Goal: Task Accomplishment & Management: Manage account settings

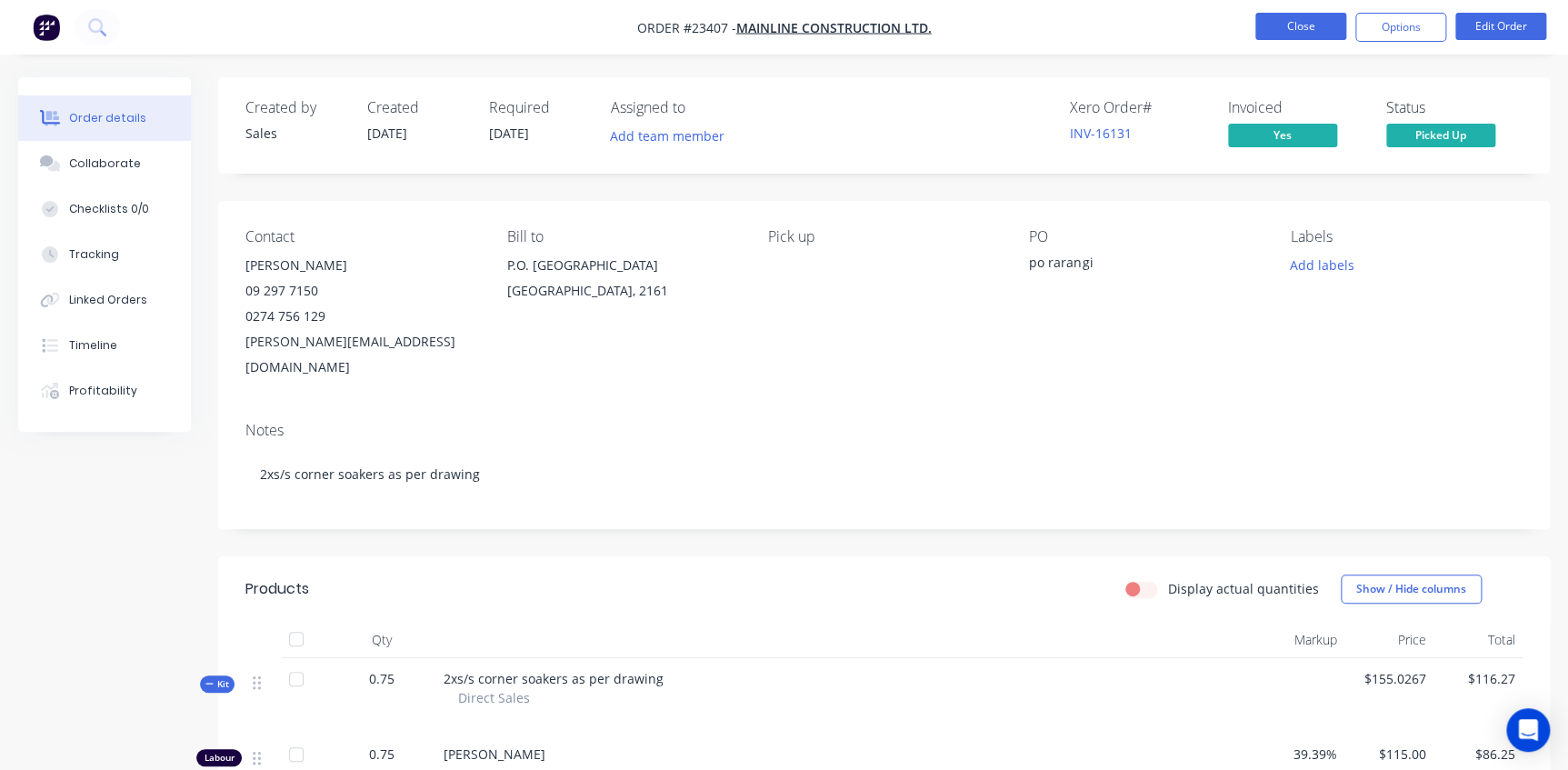
click at [1308, 27] on button "Close" at bounding box center [1301, 26] width 91 height 27
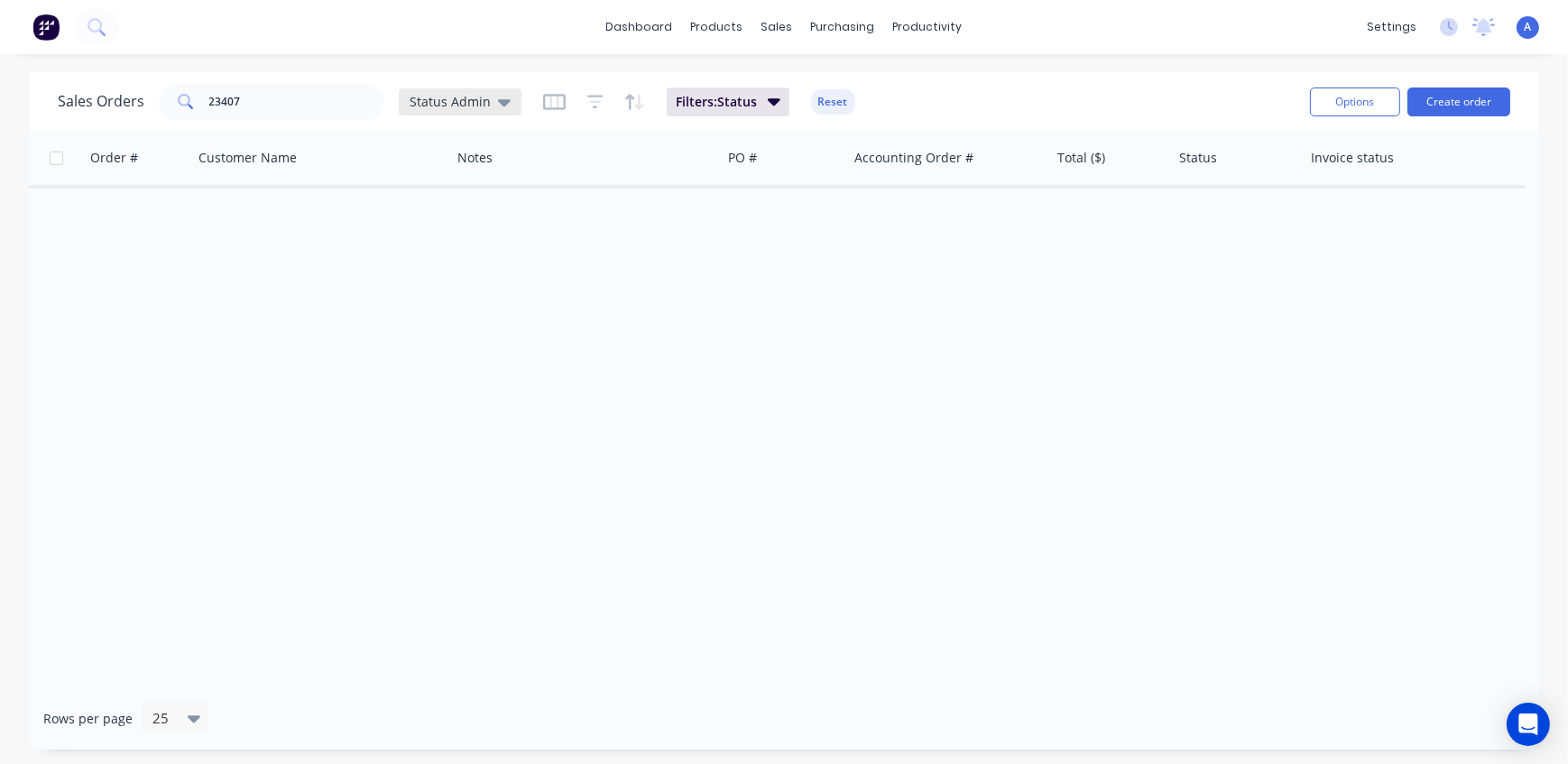
click at [443, 99] on span "Status Admin" at bounding box center [450, 101] width 81 height 19
click at [1111, 363] on div "Order # Customer Name Notes PO # Accounting Order # Total ($) Status Invoice st…" at bounding box center [784, 409] width 1511 height 557
drag, startPoint x: 328, startPoint y: 99, endPoint x: 140, endPoint y: 97, distance: 188.0
click at [140, 97] on div "Sales Orders 23407 Status Admin" at bounding box center [290, 102] width 464 height 36
click at [414, 102] on span "Status Admin" at bounding box center [450, 101] width 81 height 19
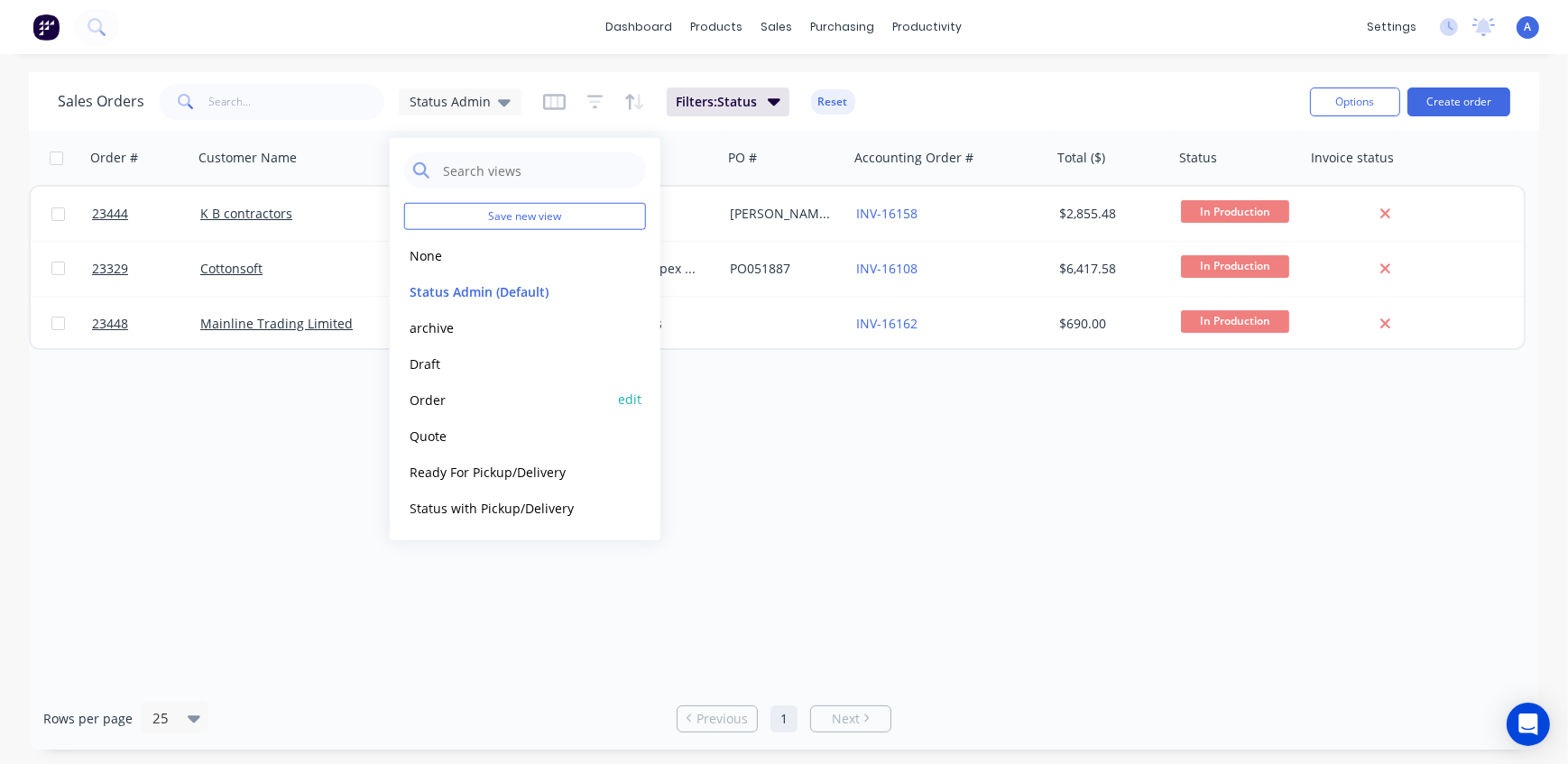
click at [442, 399] on button "Order" at bounding box center [507, 399] width 206 height 21
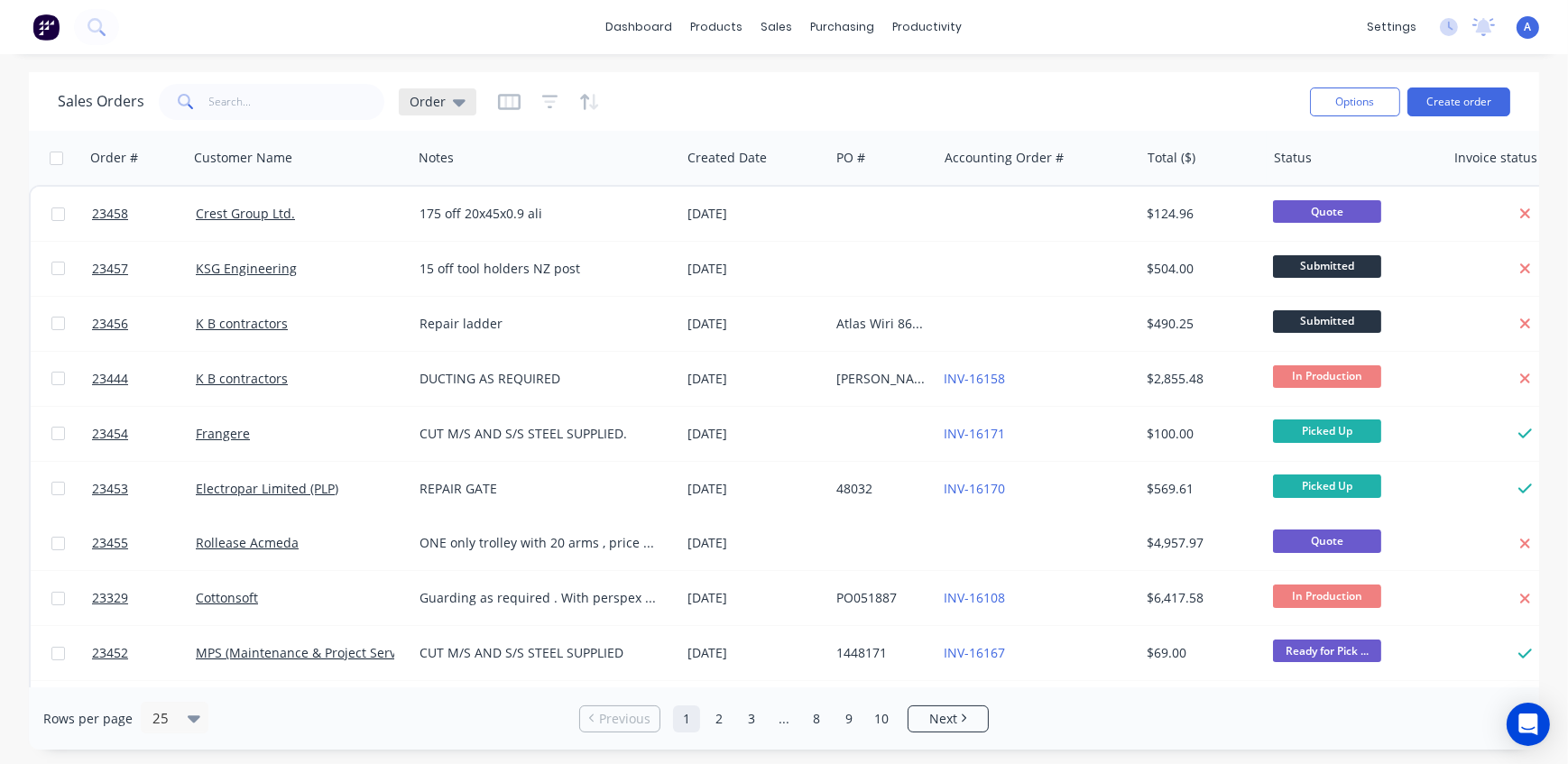
click at [417, 98] on span "Order" at bounding box center [428, 101] width 36 height 19
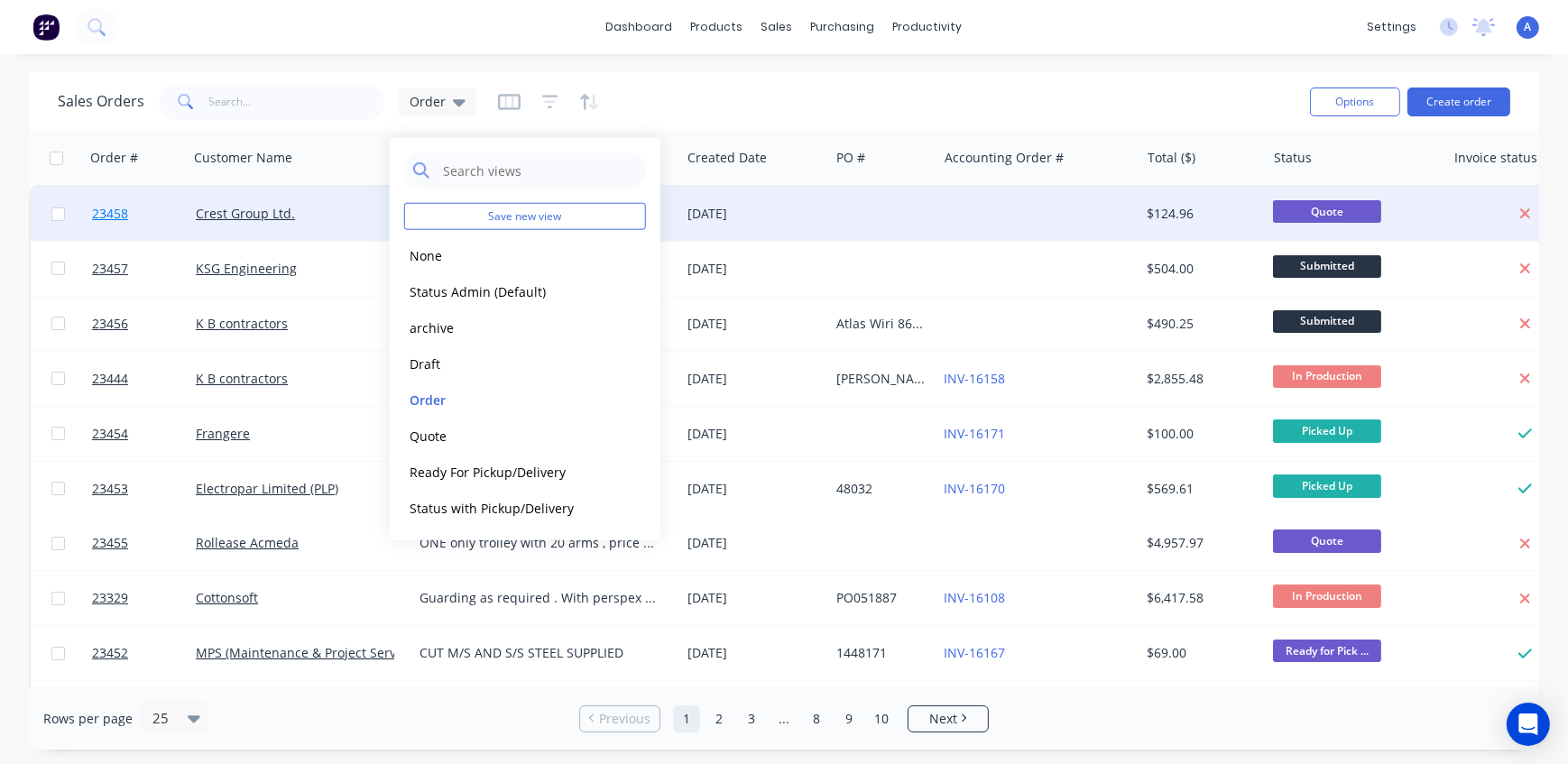
click at [117, 212] on span "23458" at bounding box center [109, 214] width 36 height 18
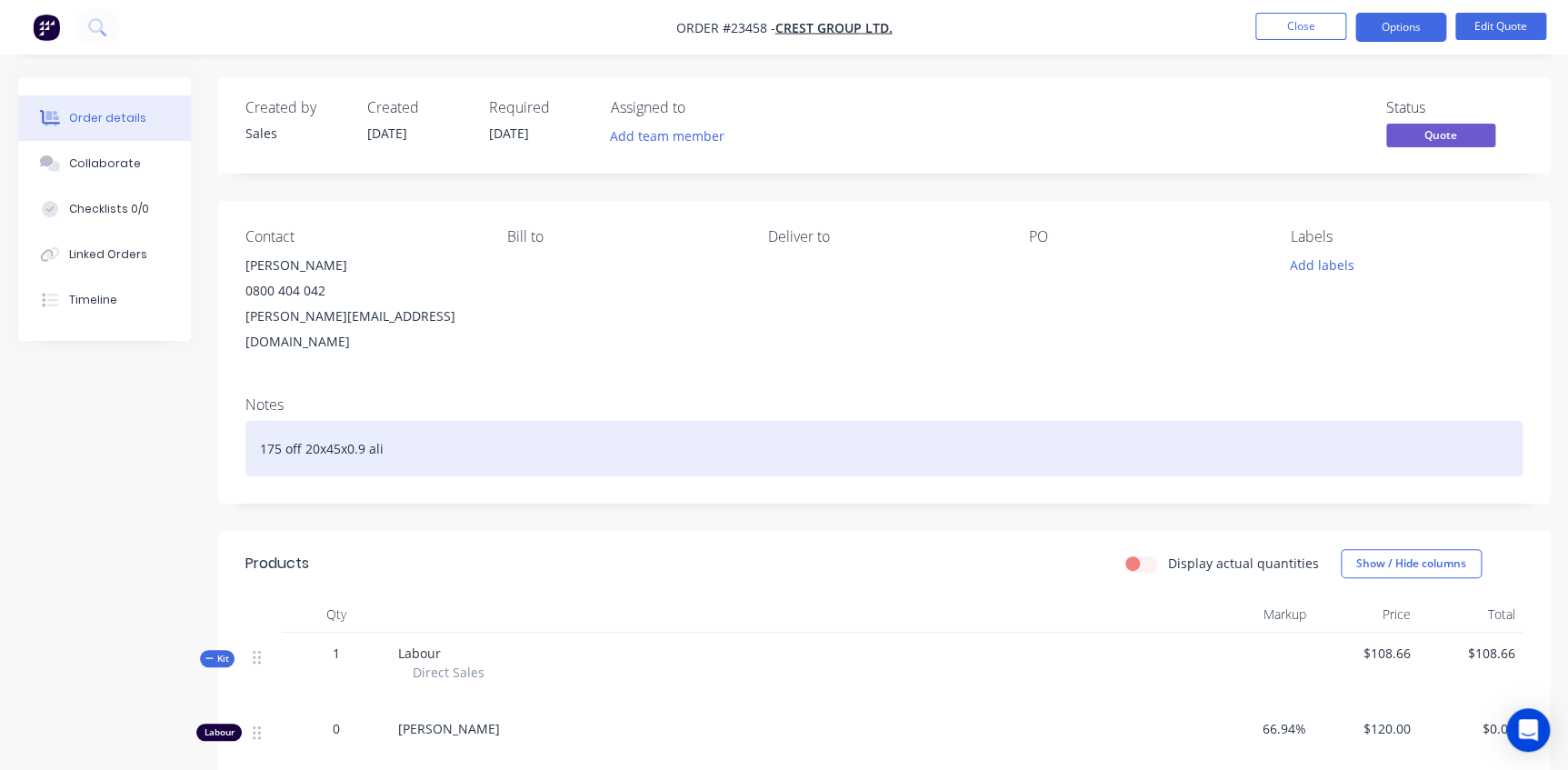
drag, startPoint x: 406, startPoint y: 426, endPoint x: 199, endPoint y: 425, distance: 207.0
click at [199, 425] on div "Created by Sales Created [DATE] Required [DATE] Assigned to Add team member Sta…" at bounding box center [784, 655] width 1532 height 1155
copy div "175 off 20x45x0.9 ali"
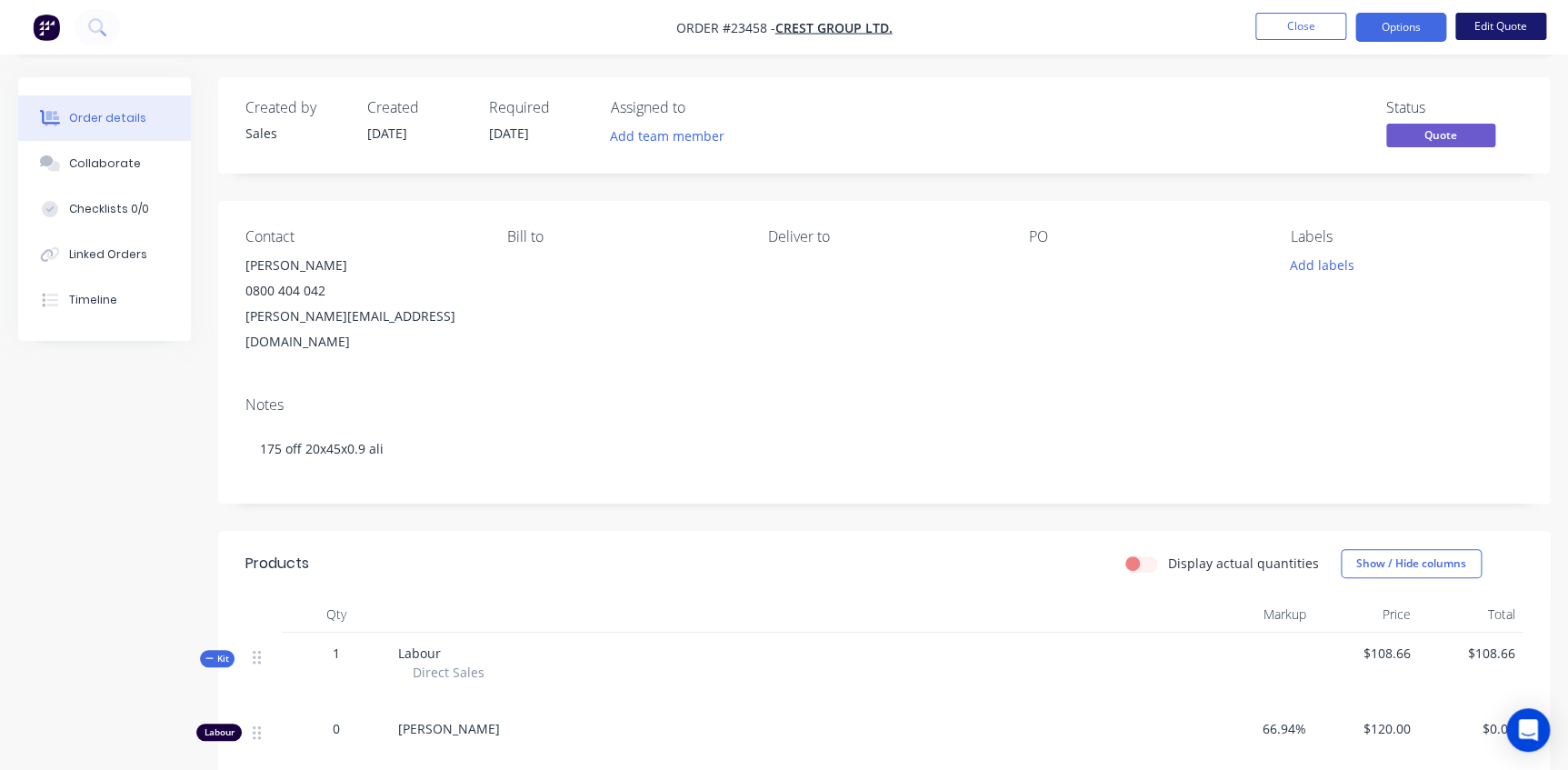
click at [1476, 27] on button "Edit Quote" at bounding box center [1501, 26] width 91 height 27
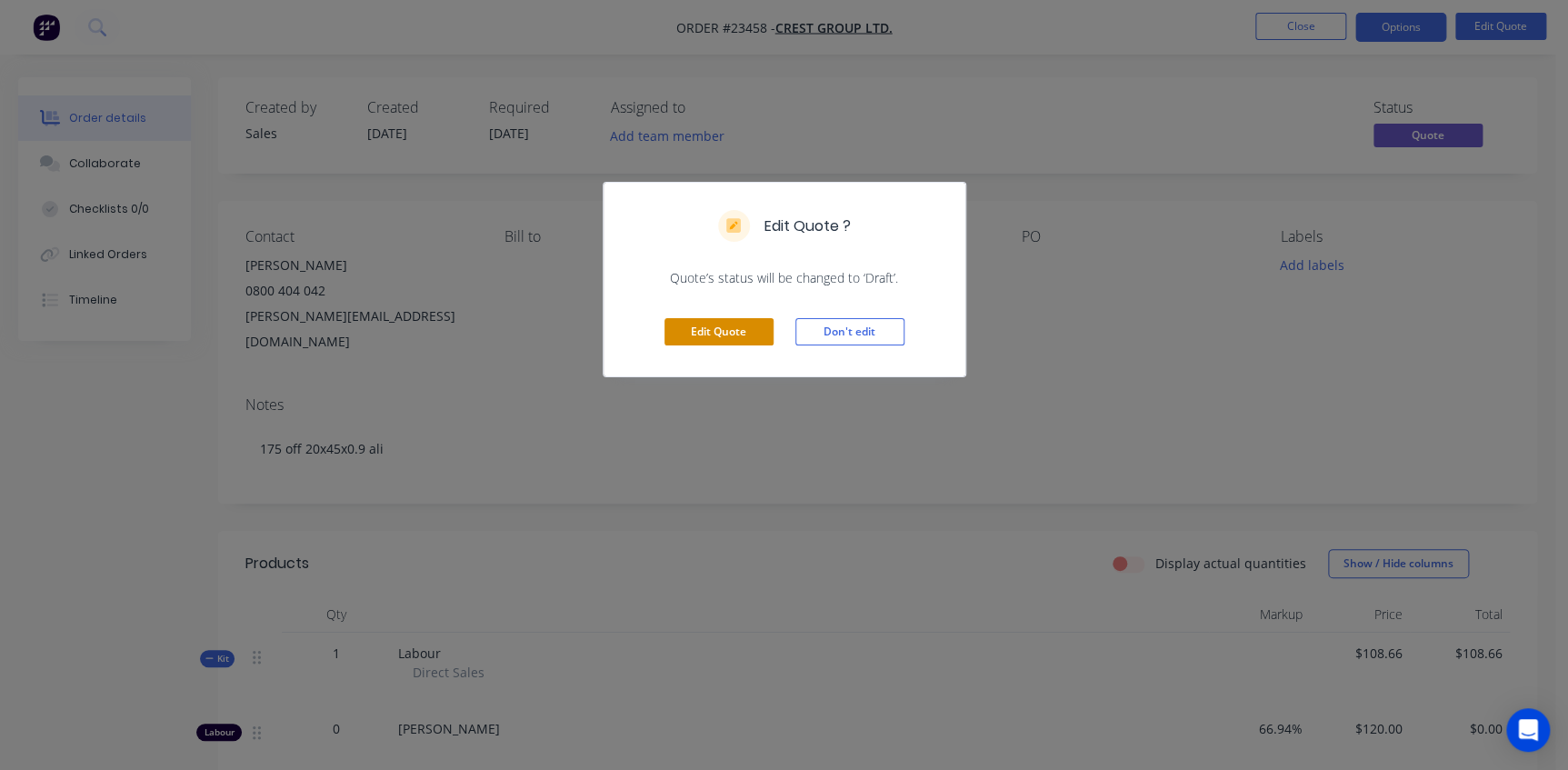
click at [719, 329] on button "Edit Quote" at bounding box center [719, 331] width 109 height 27
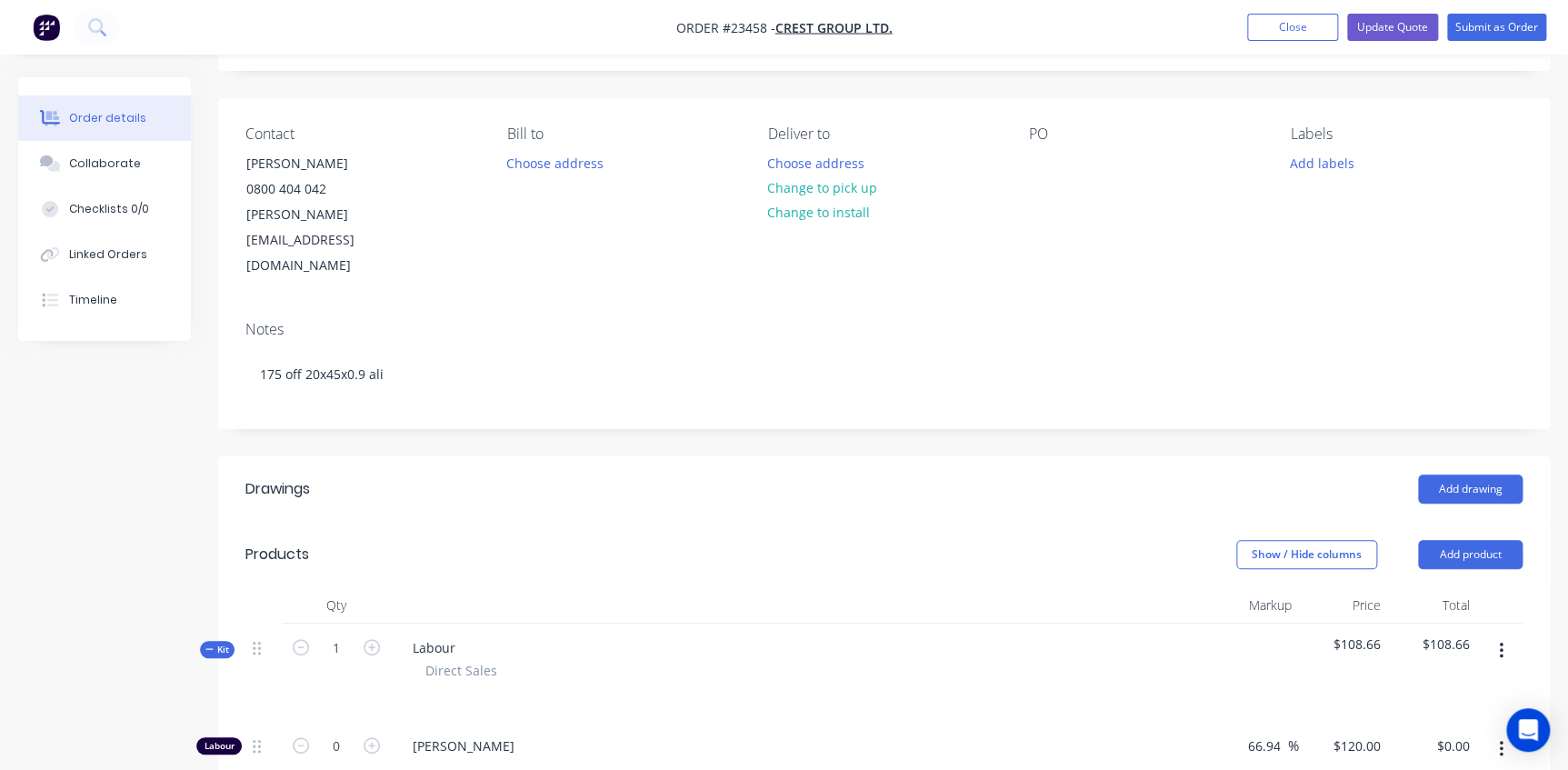
scroll to position [247, 0]
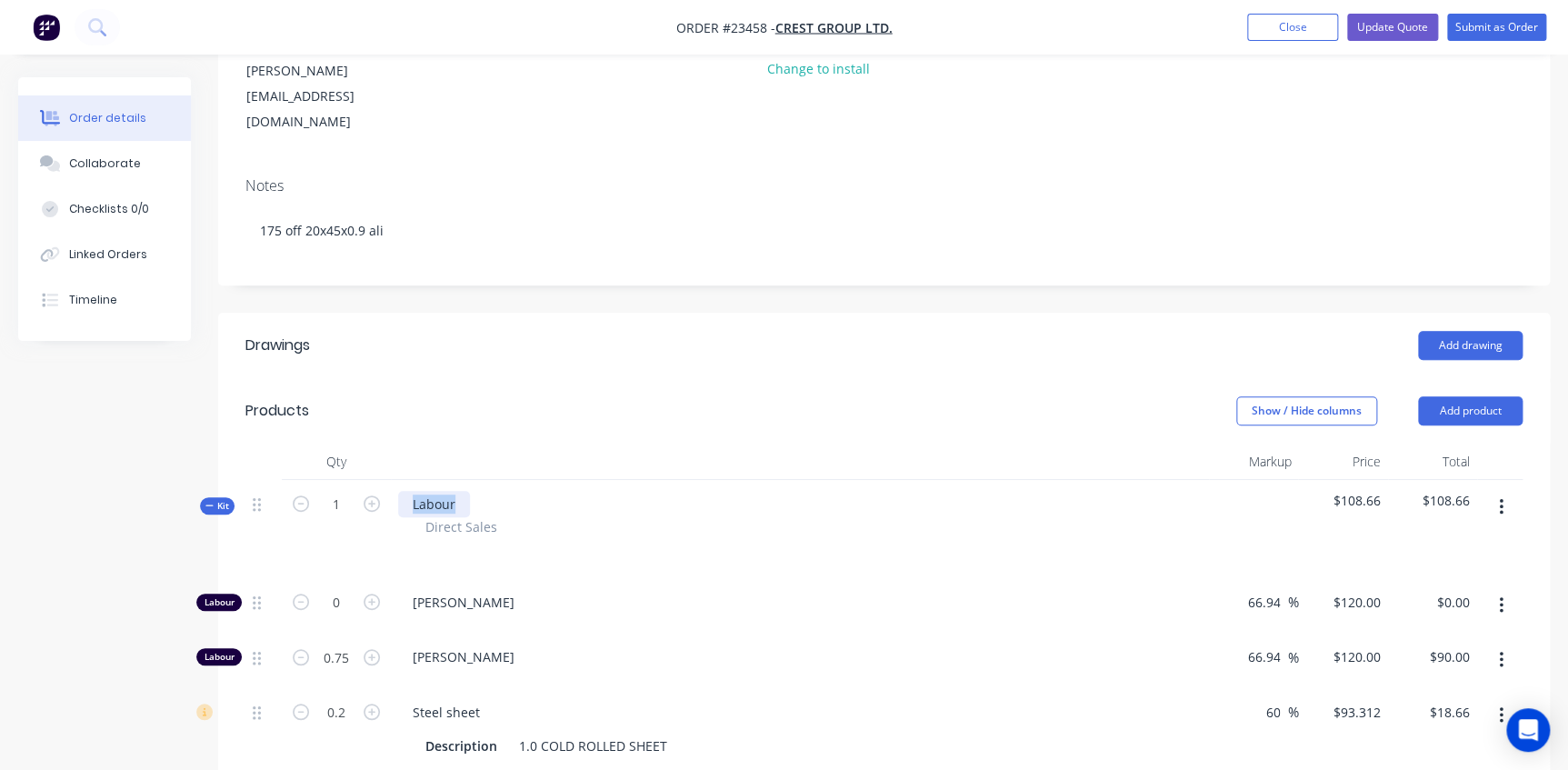
drag, startPoint x: 458, startPoint y: 448, endPoint x: 393, endPoint y: 453, distance: 65.2
click at [393, 480] on div "Labour Direct Sales" at bounding box center [800, 529] width 818 height 98
paste div
click at [626, 444] on div at bounding box center [800, 462] width 818 height 37
click at [1408, 21] on button "Update Quote" at bounding box center [1393, 27] width 91 height 27
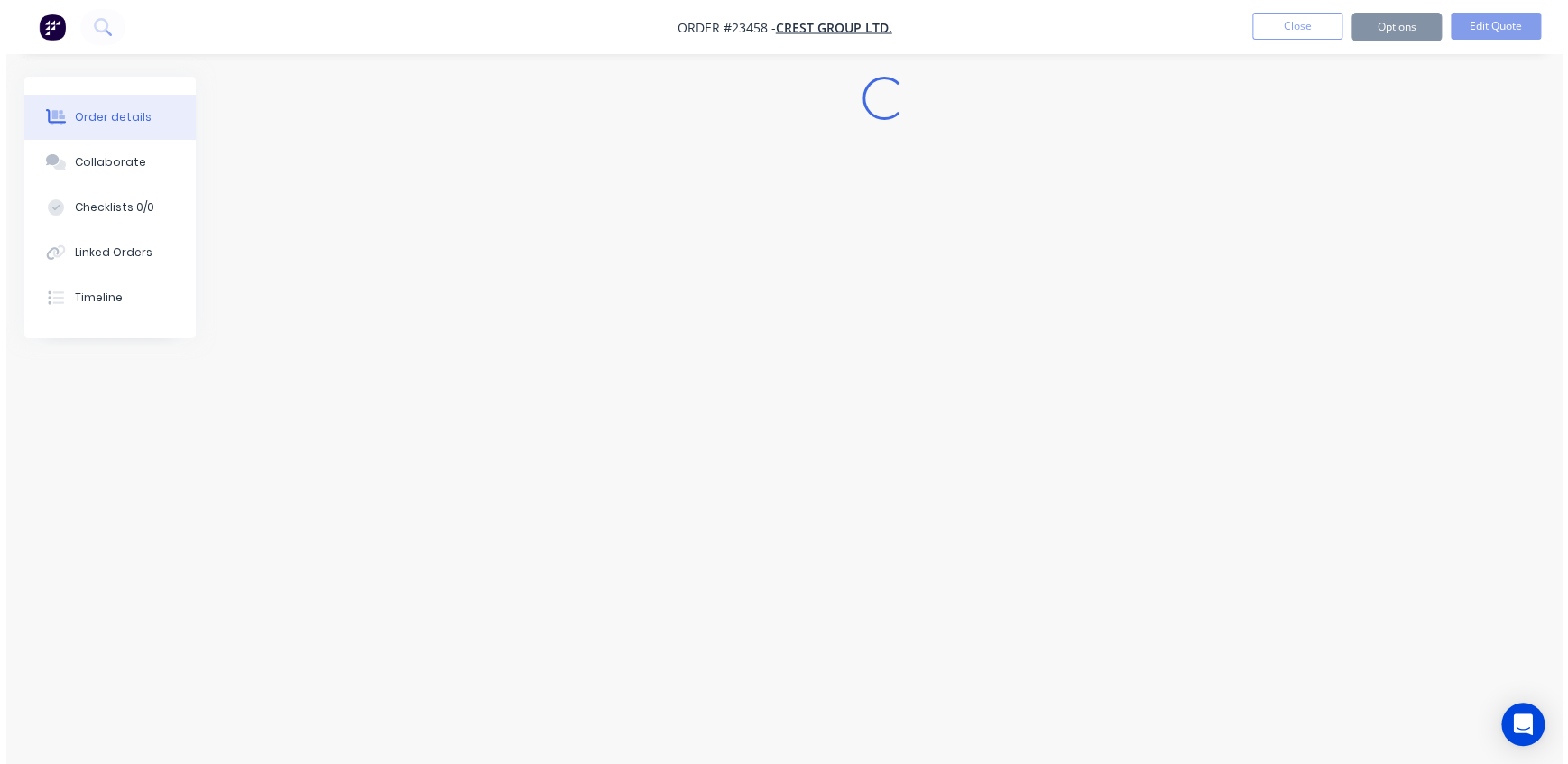
scroll to position [0, 0]
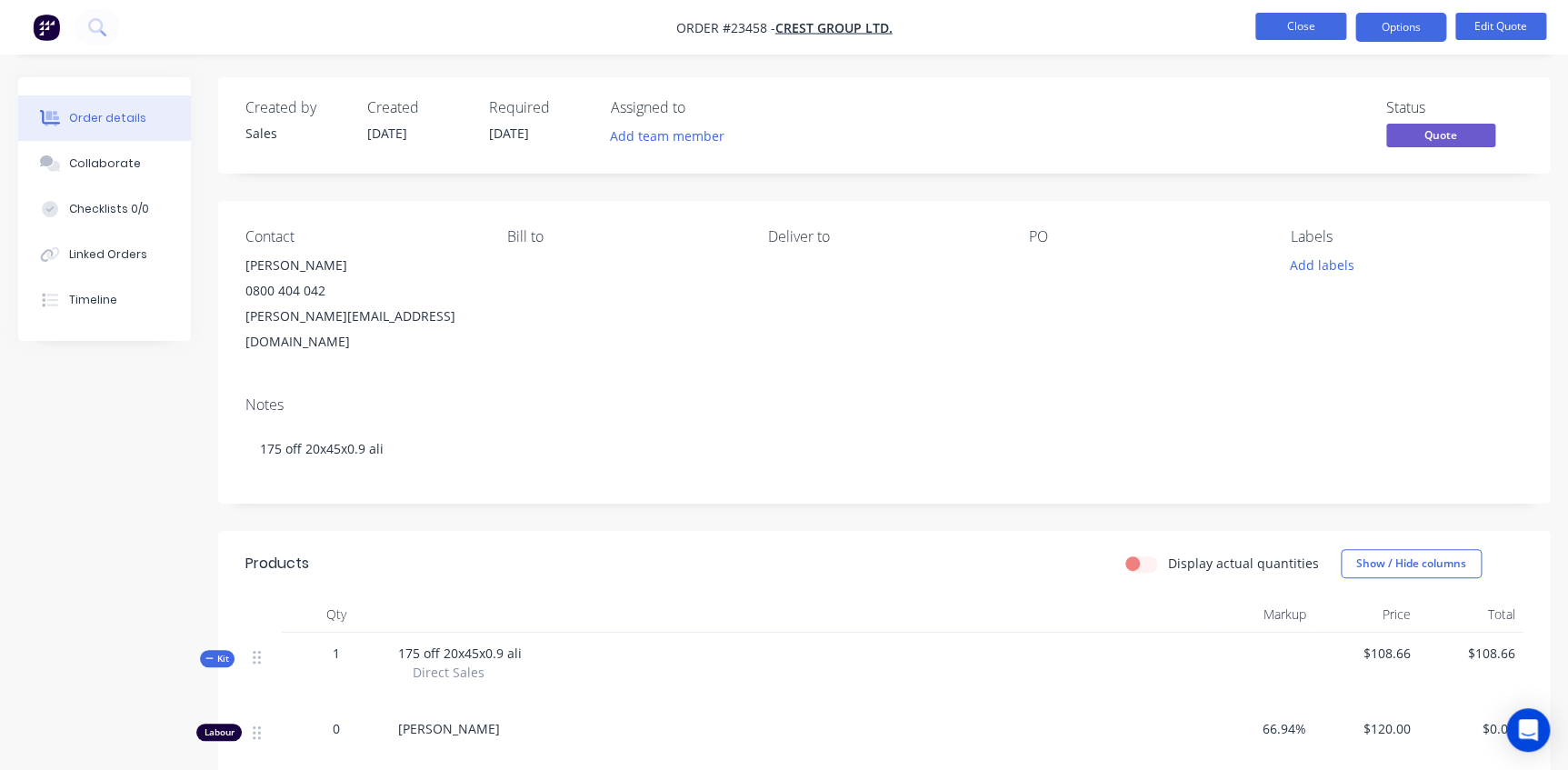
click at [1288, 26] on button "Close" at bounding box center [1301, 26] width 91 height 27
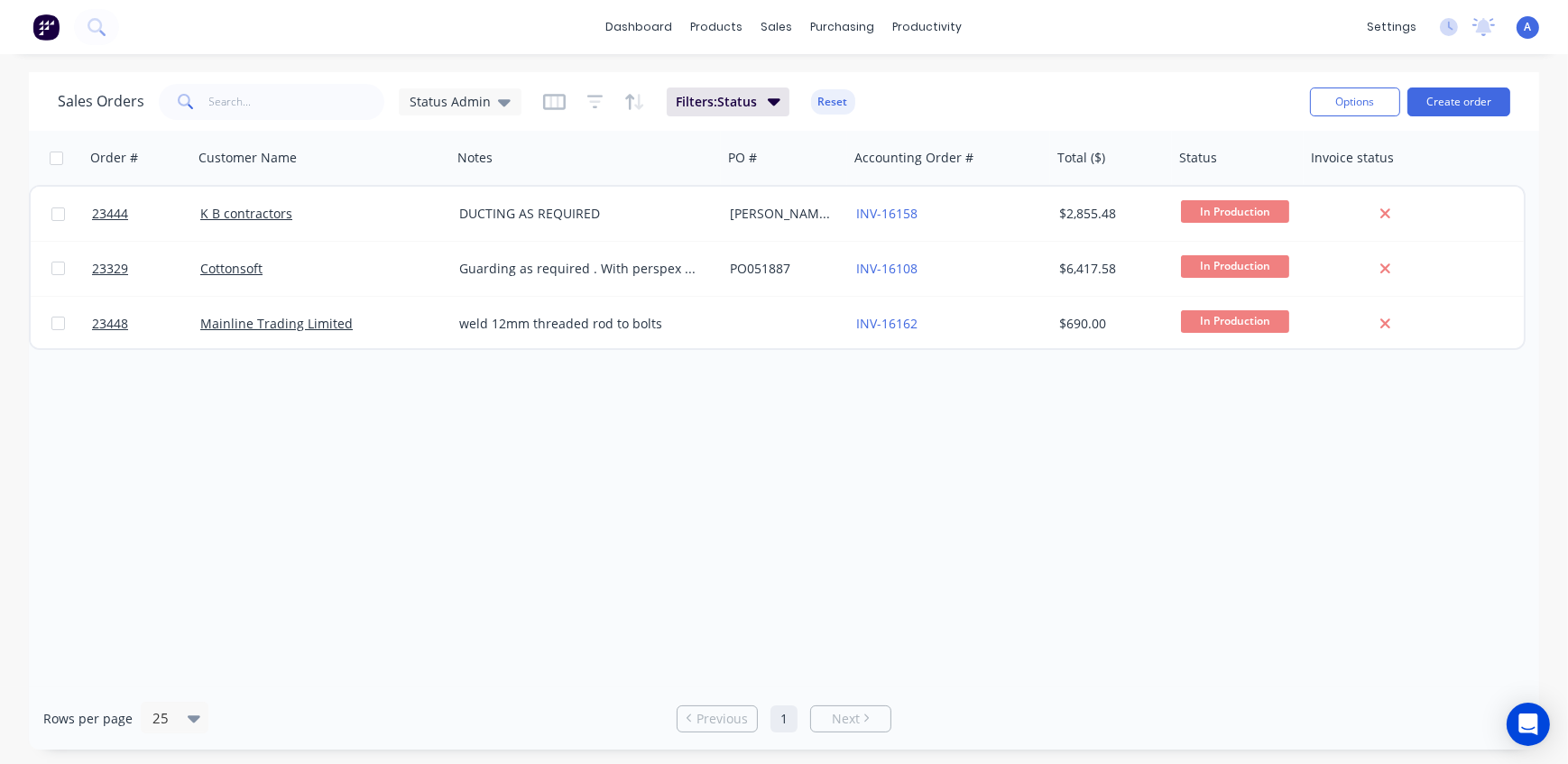
click at [1036, 36] on div "dashboard products sales purchasing productivity dashboard products Product Cat…" at bounding box center [784, 27] width 1568 height 54
click at [454, 107] on span "Status Admin" at bounding box center [450, 101] width 81 height 19
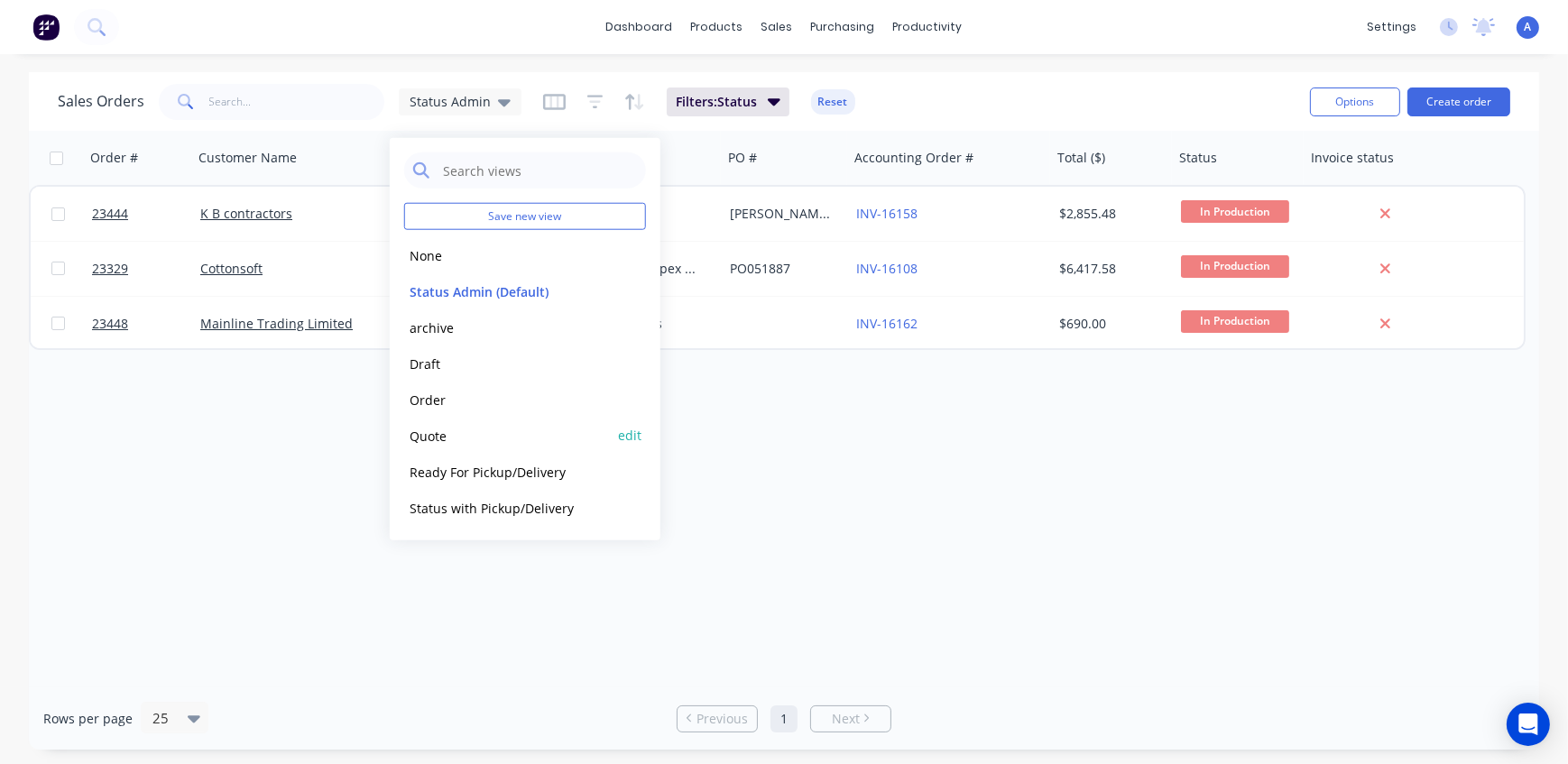
click at [452, 431] on button "Quote" at bounding box center [507, 435] width 206 height 21
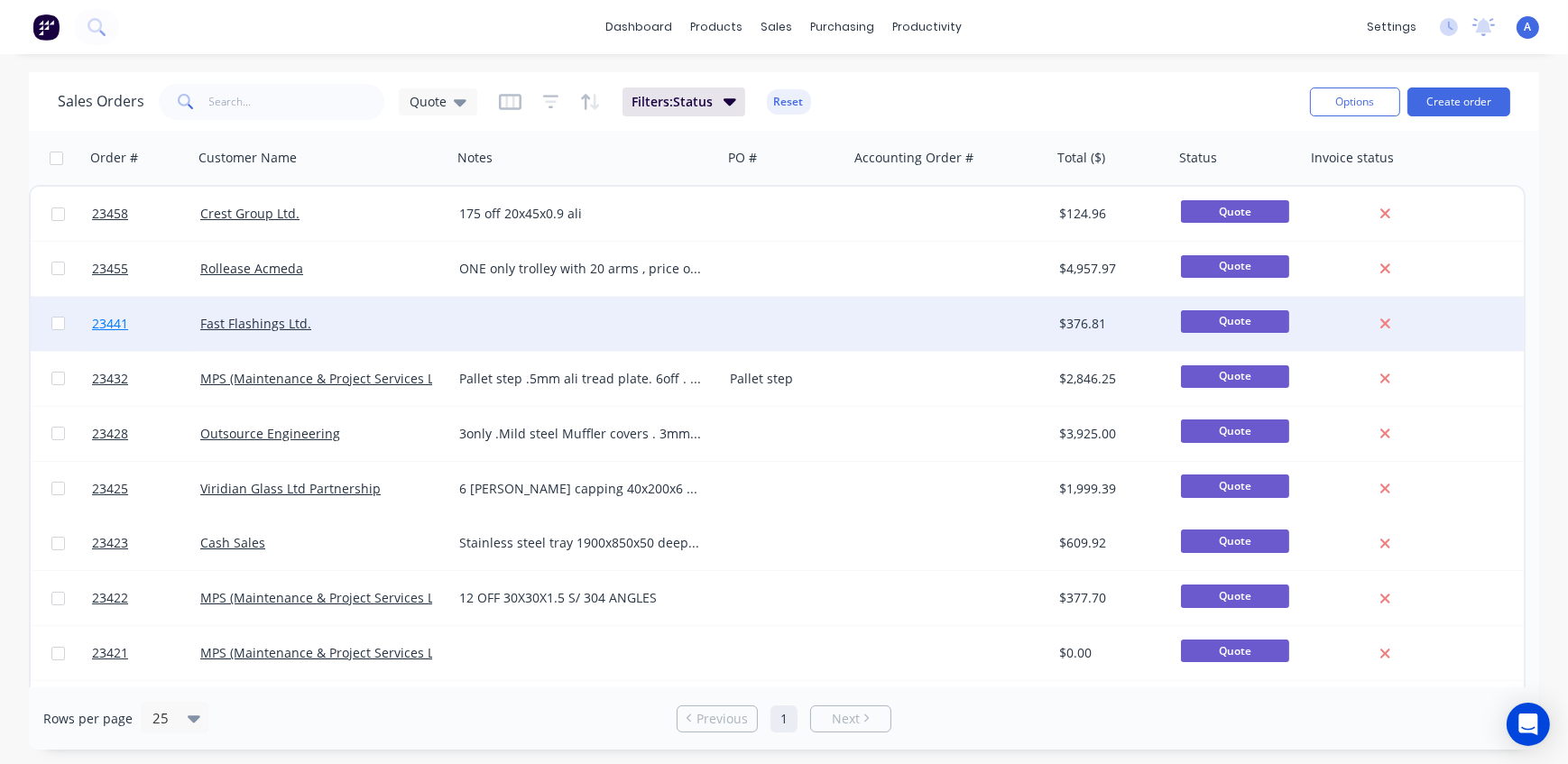
click at [115, 321] on span "23441" at bounding box center [109, 324] width 36 height 18
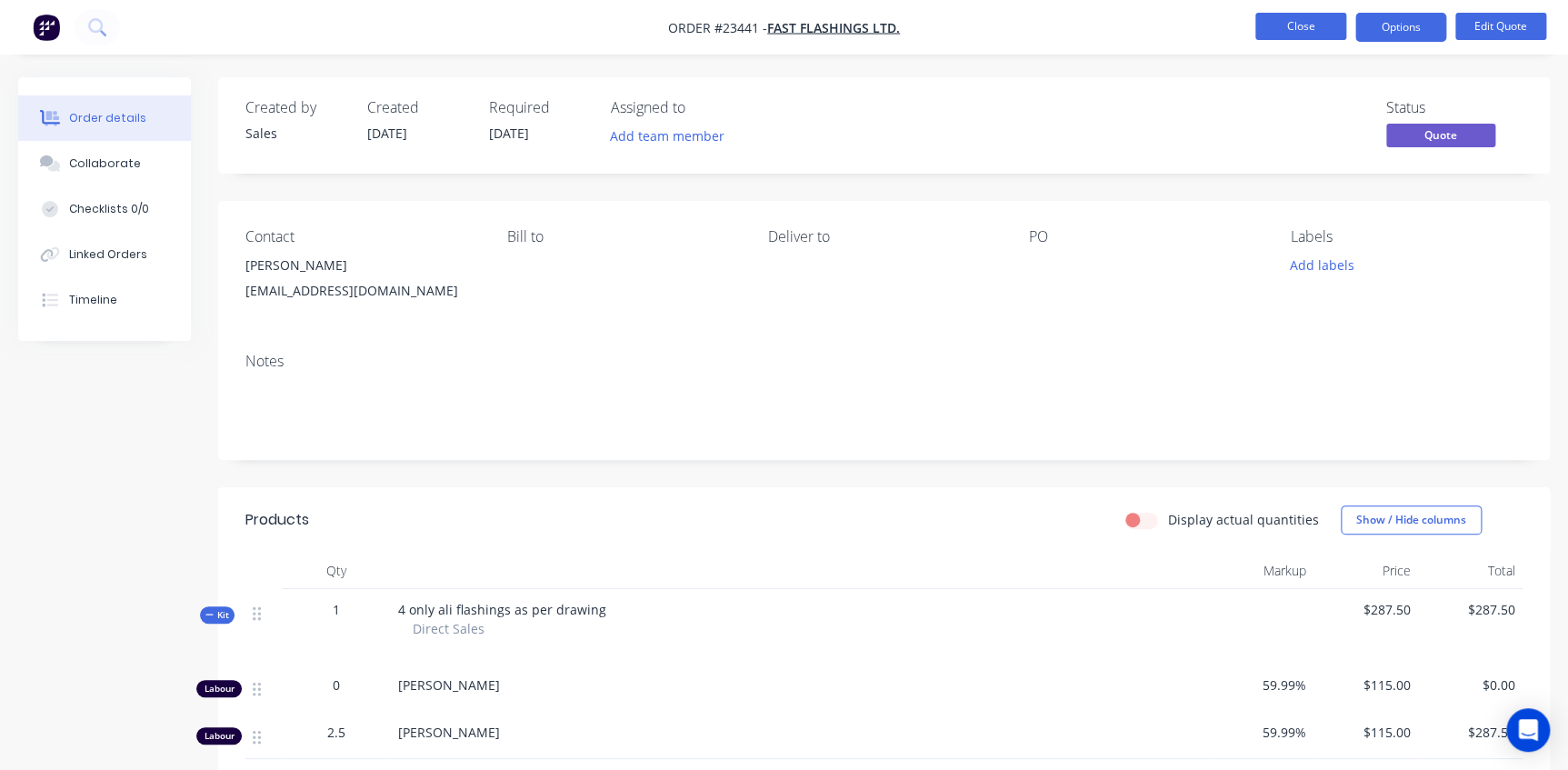
click at [1308, 13] on button "Close" at bounding box center [1301, 26] width 91 height 27
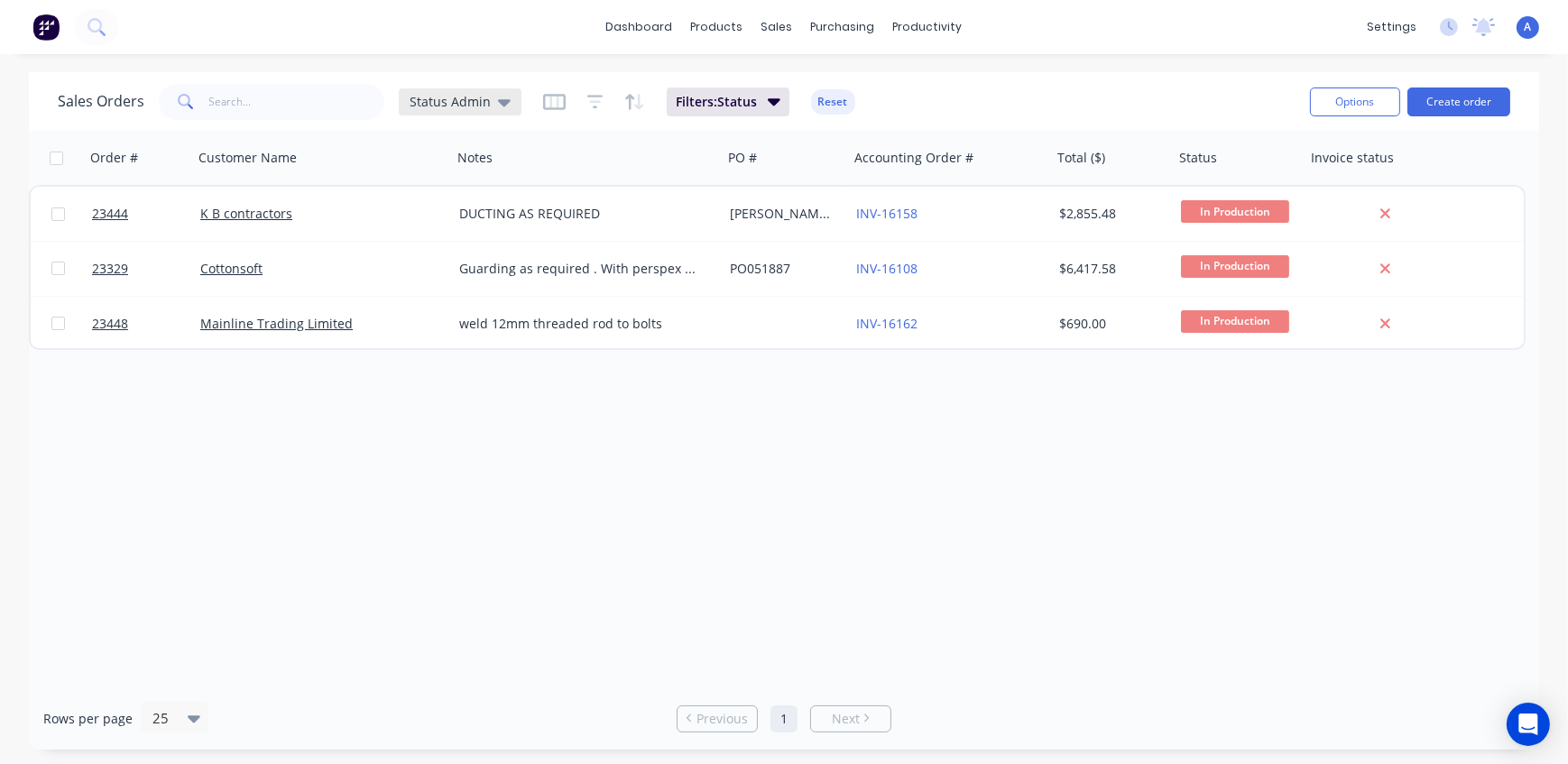
click at [451, 106] on span "Status Admin" at bounding box center [450, 101] width 81 height 19
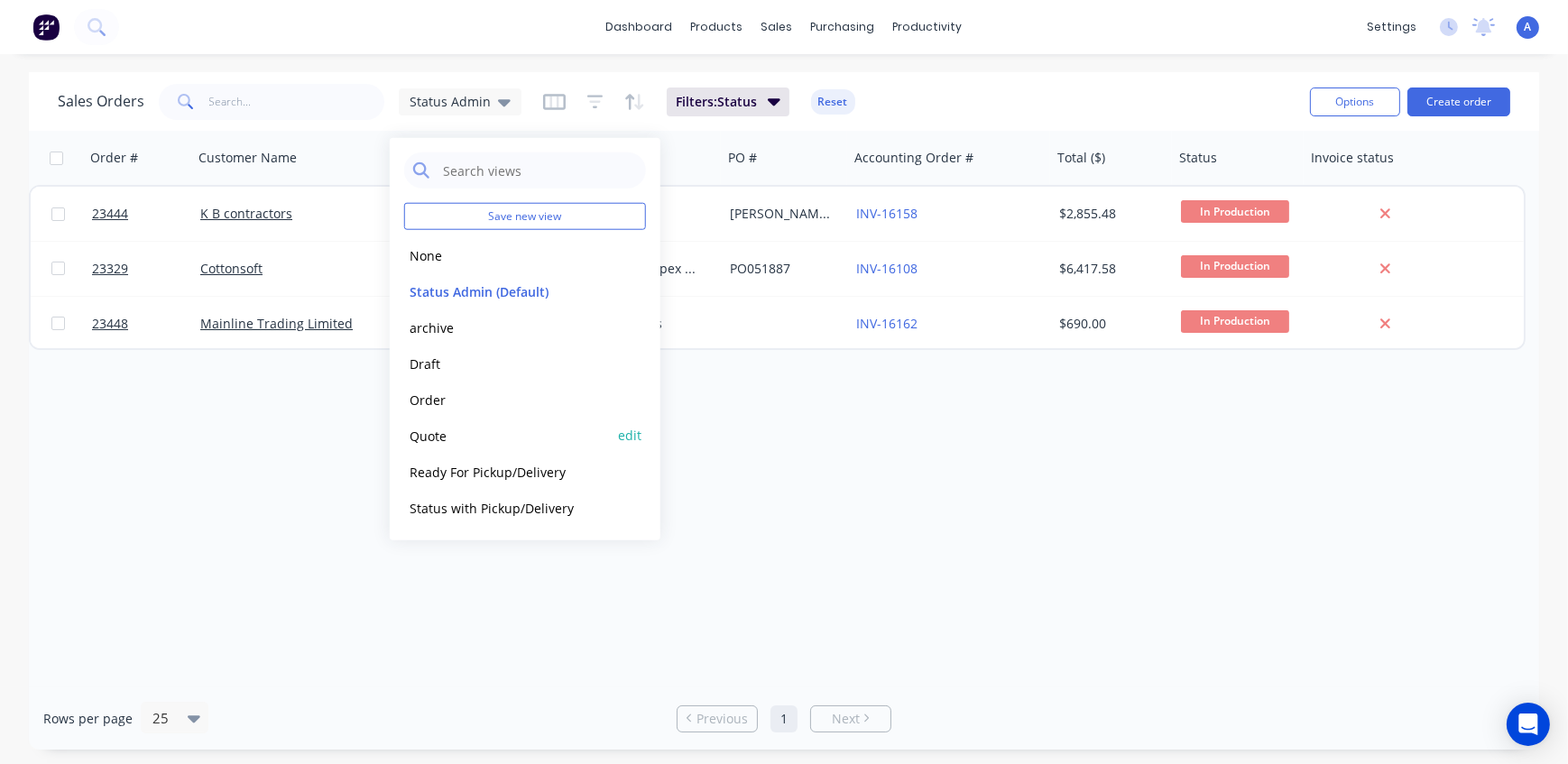
click at [450, 436] on button "Quote" at bounding box center [507, 435] width 206 height 21
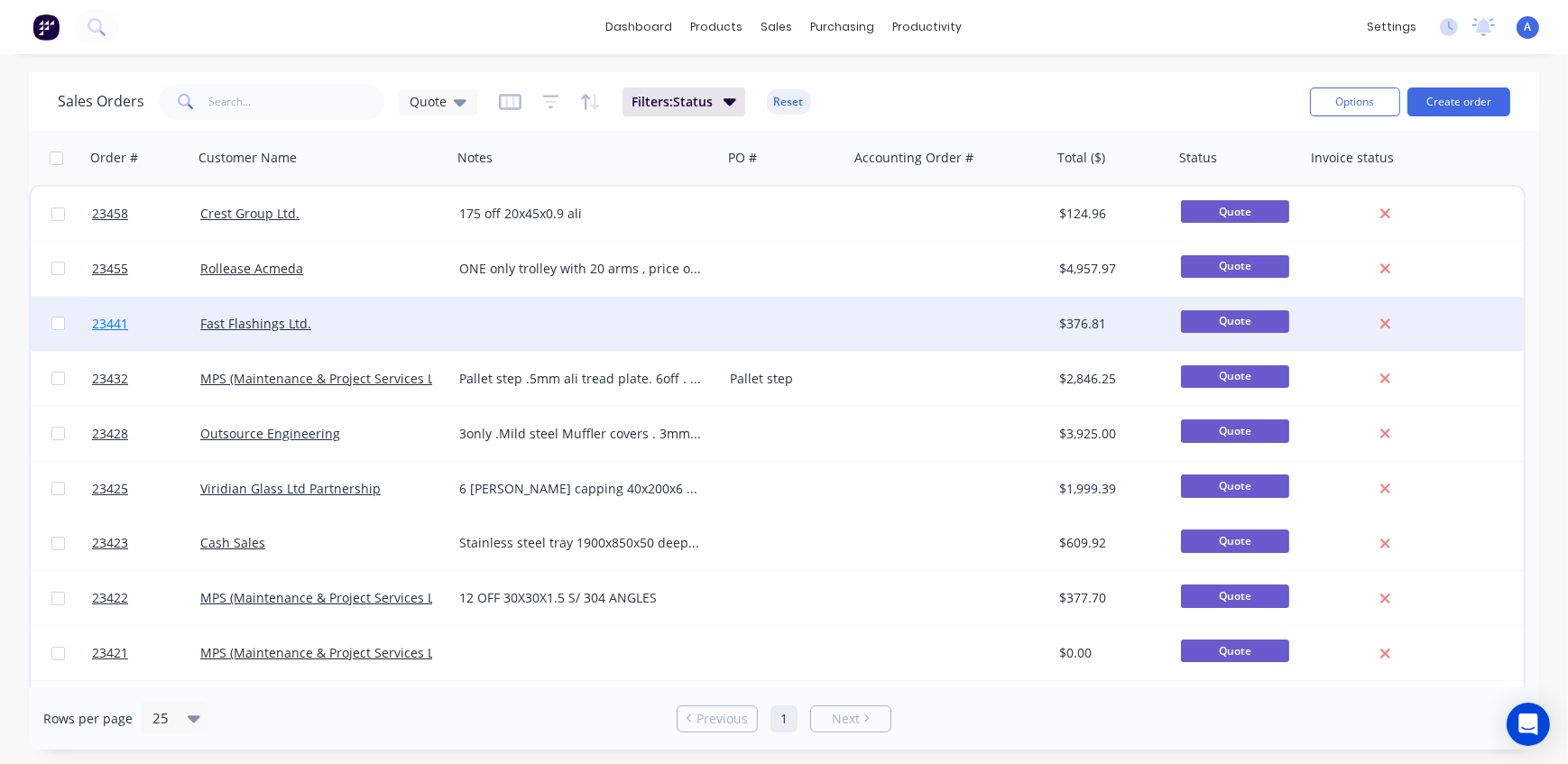
click at [103, 326] on span "23441" at bounding box center [109, 324] width 36 height 18
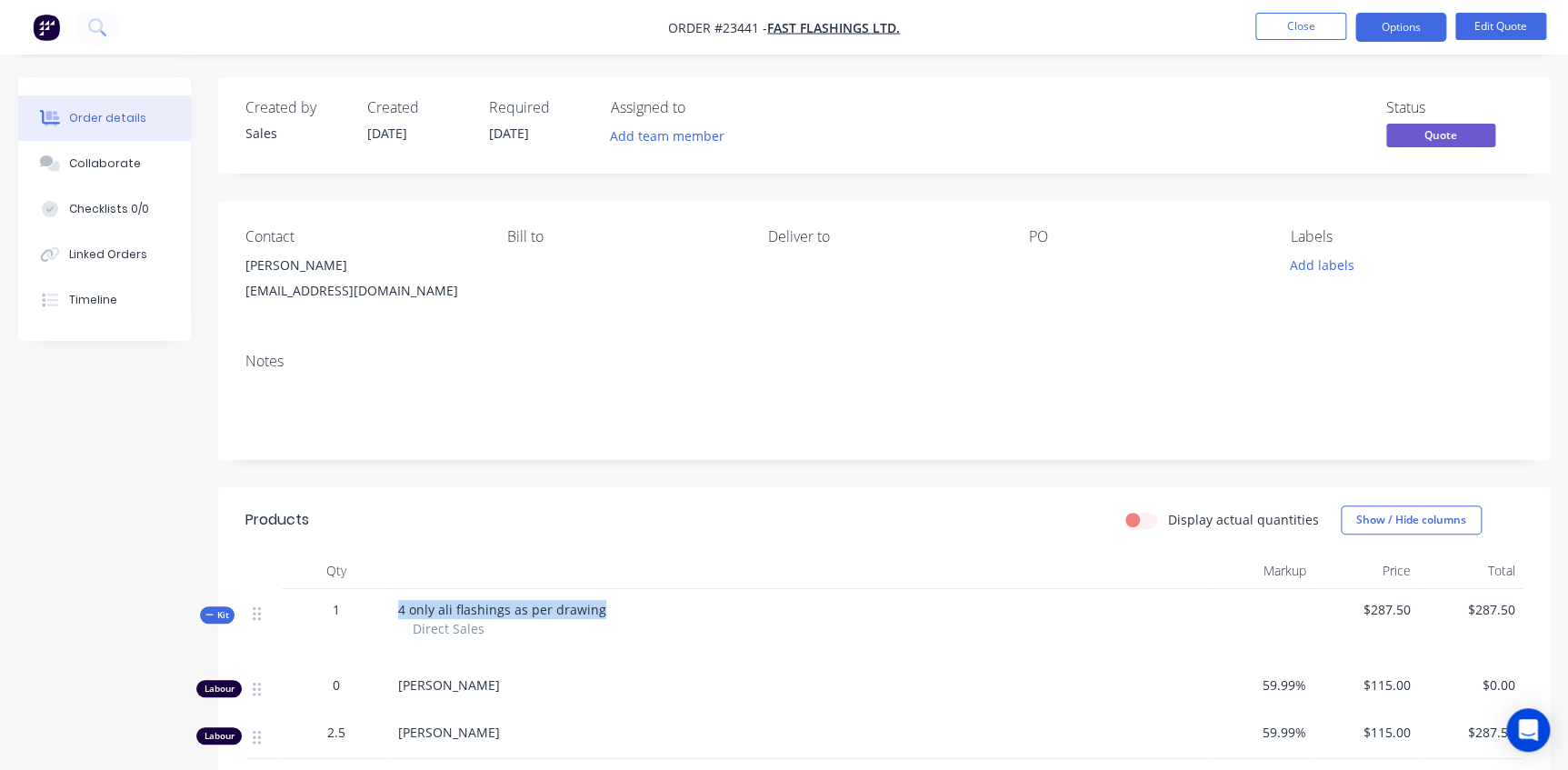
drag, startPoint x: 598, startPoint y: 609, endPoint x: 395, endPoint y: 610, distance: 203.0
click at [395, 610] on div "4 only ali flashings as per drawing Direct Sales" at bounding box center [800, 627] width 818 height 76
copy span "4 only ali flashings as per drawing"
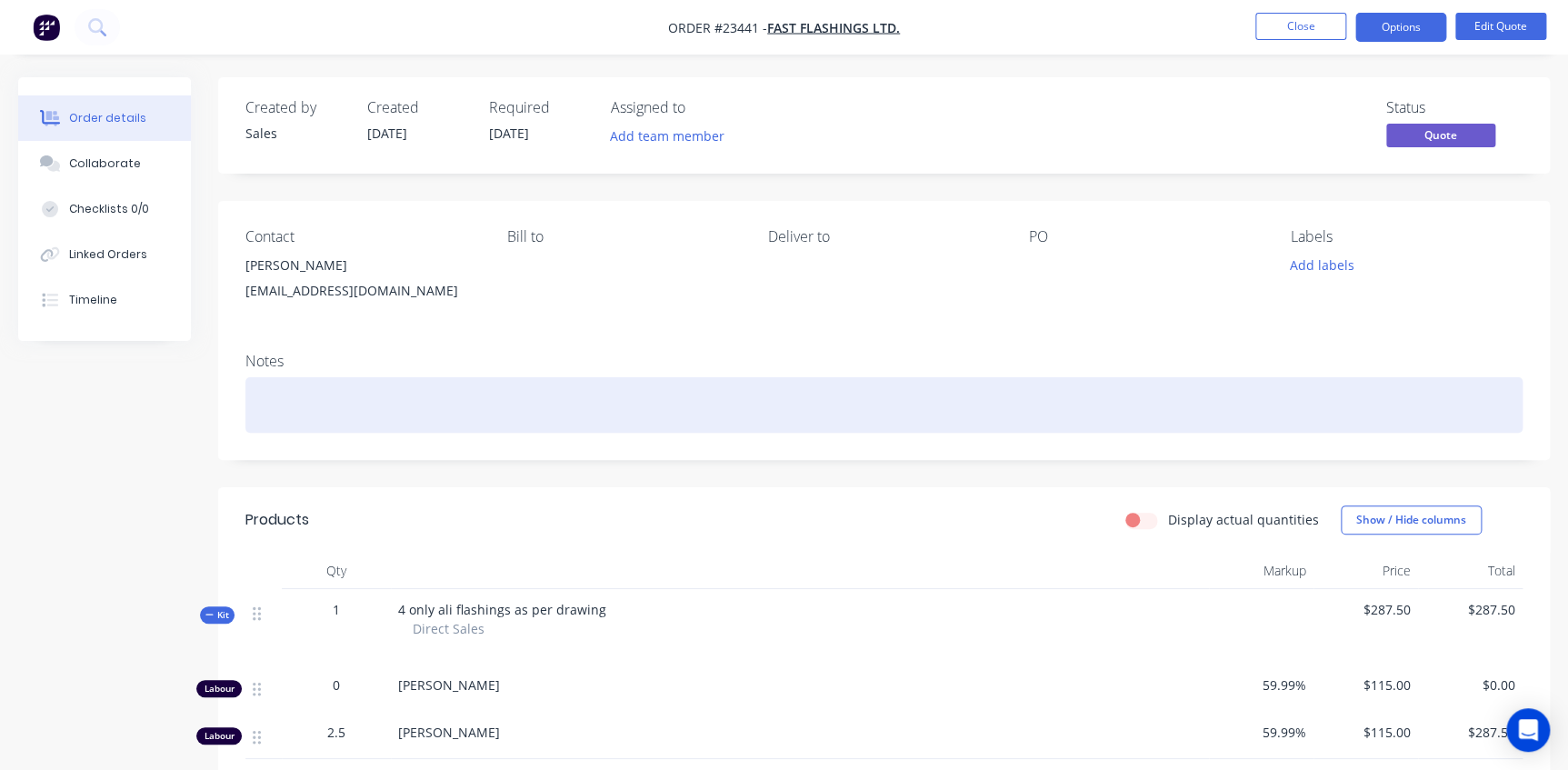
click at [338, 386] on div at bounding box center [884, 405] width 1277 height 56
paste div
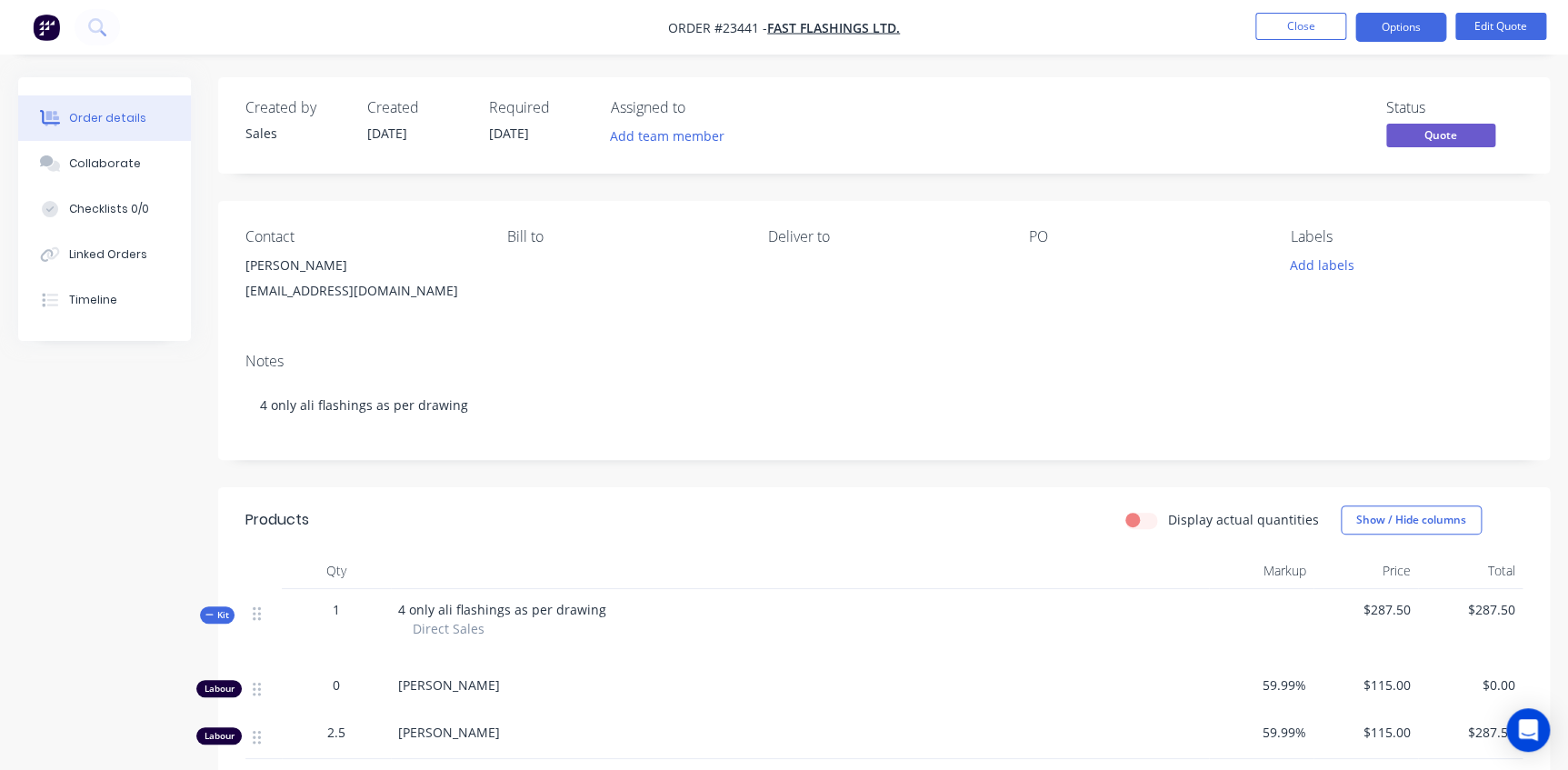
click at [694, 480] on div "Created by Sales Created [DATE] Required [DATE] Assigned to Add team member Sta…" at bounding box center [884, 619] width 1332 height 1084
click at [1319, 26] on button "Close" at bounding box center [1301, 26] width 91 height 27
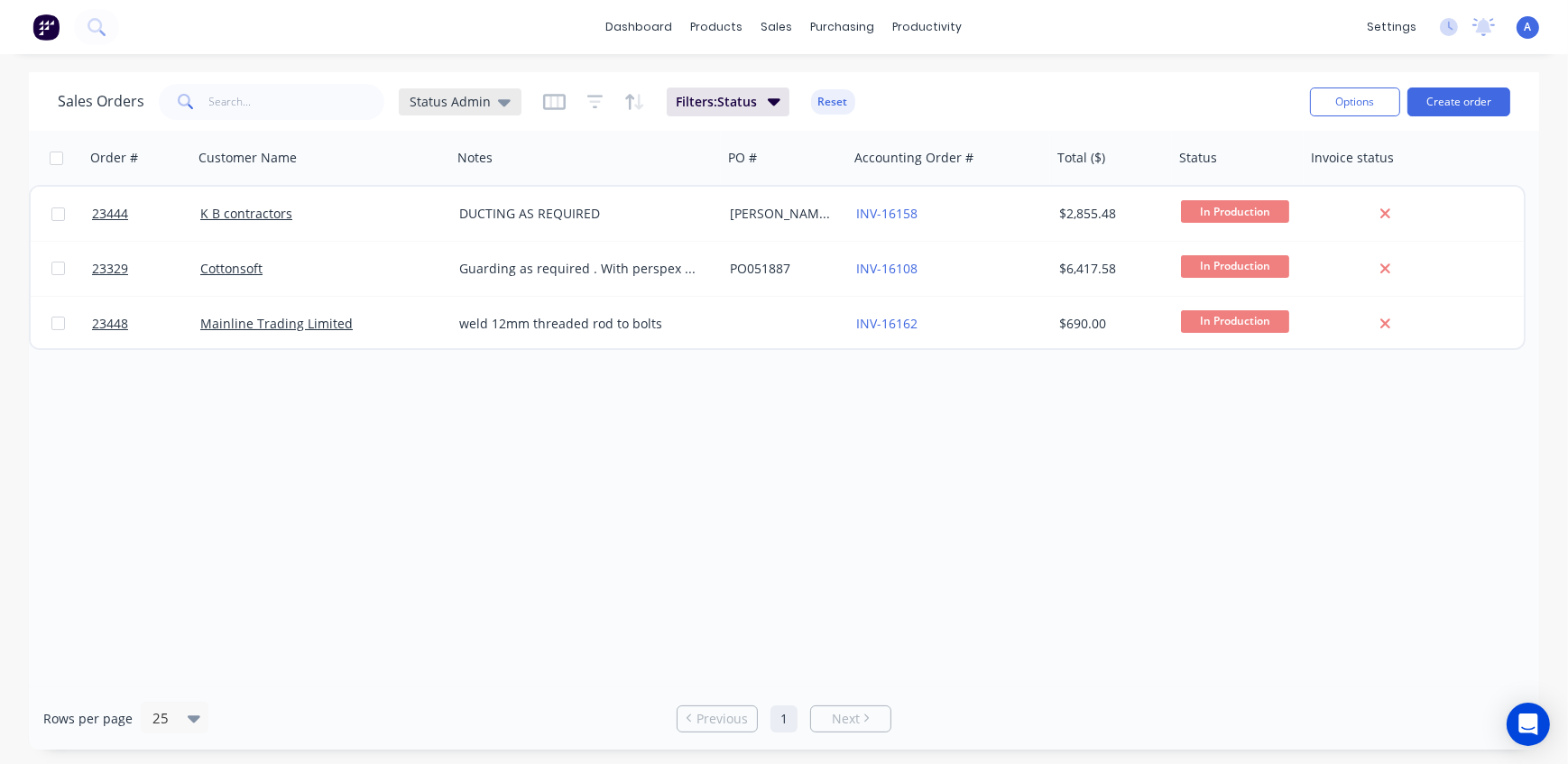
click at [456, 107] on span "Status Admin" at bounding box center [450, 101] width 81 height 19
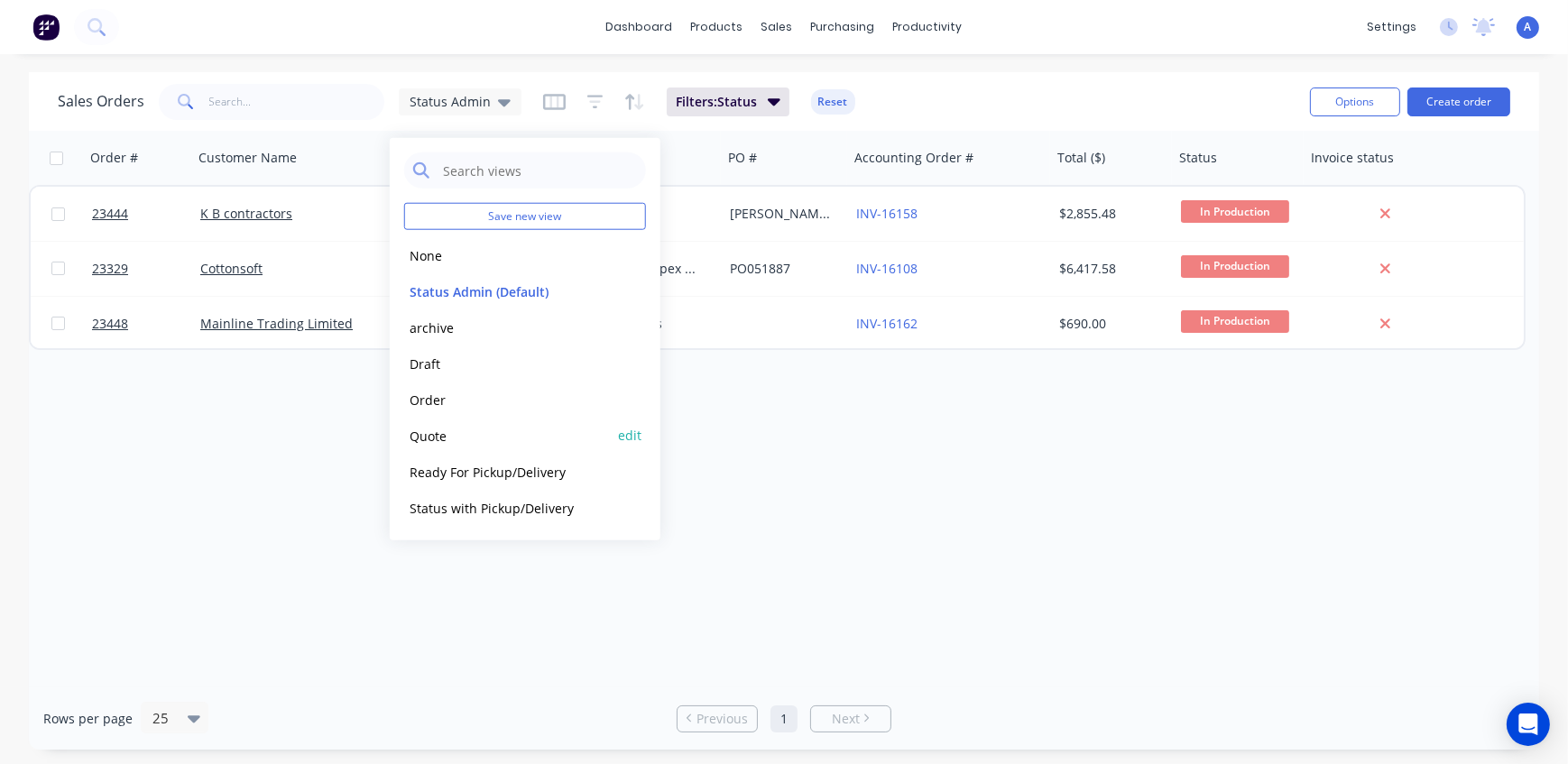
click at [445, 431] on button "Quote" at bounding box center [507, 435] width 206 height 21
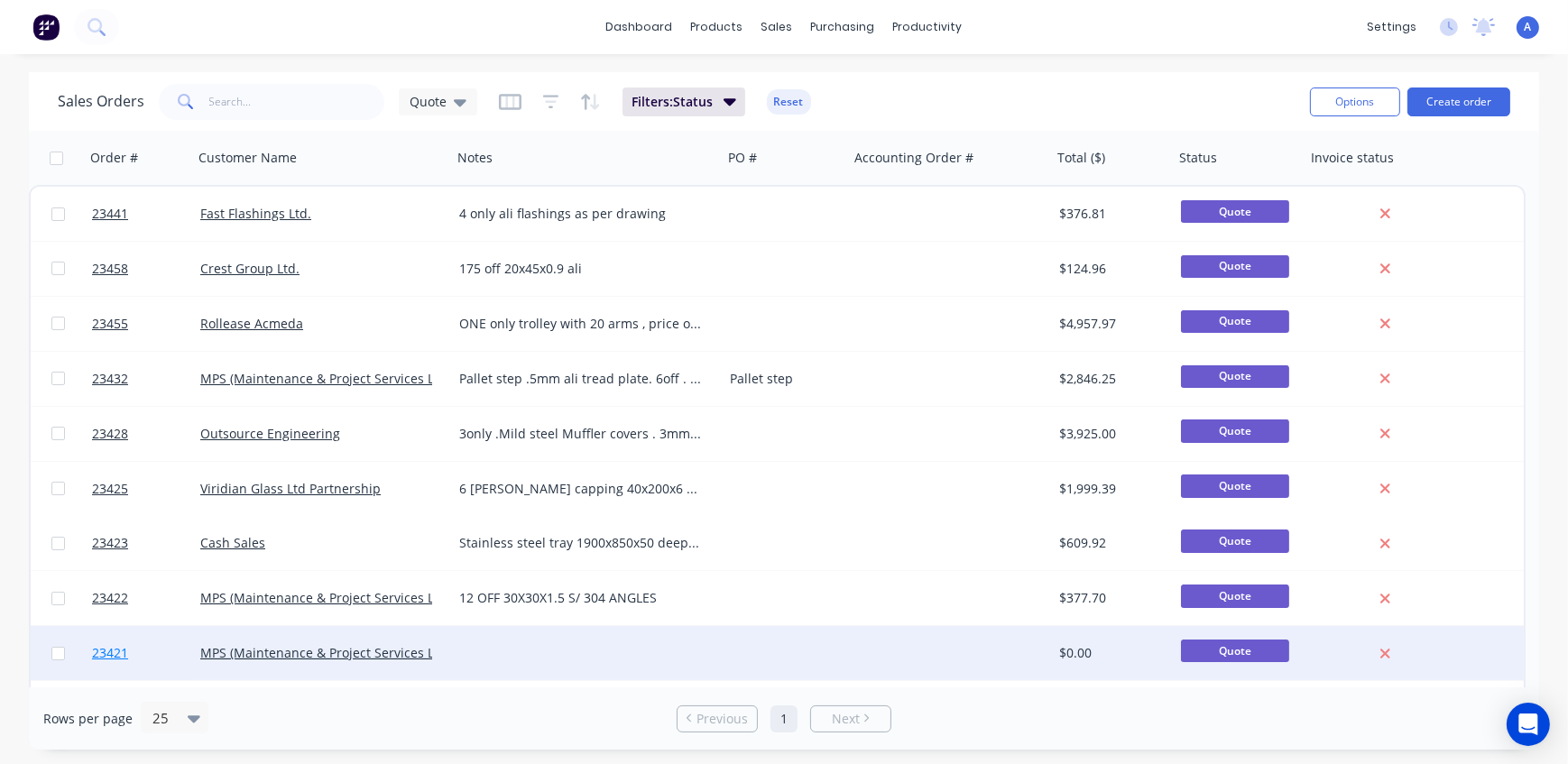
click at [112, 656] on span "23421" at bounding box center [109, 654] width 36 height 18
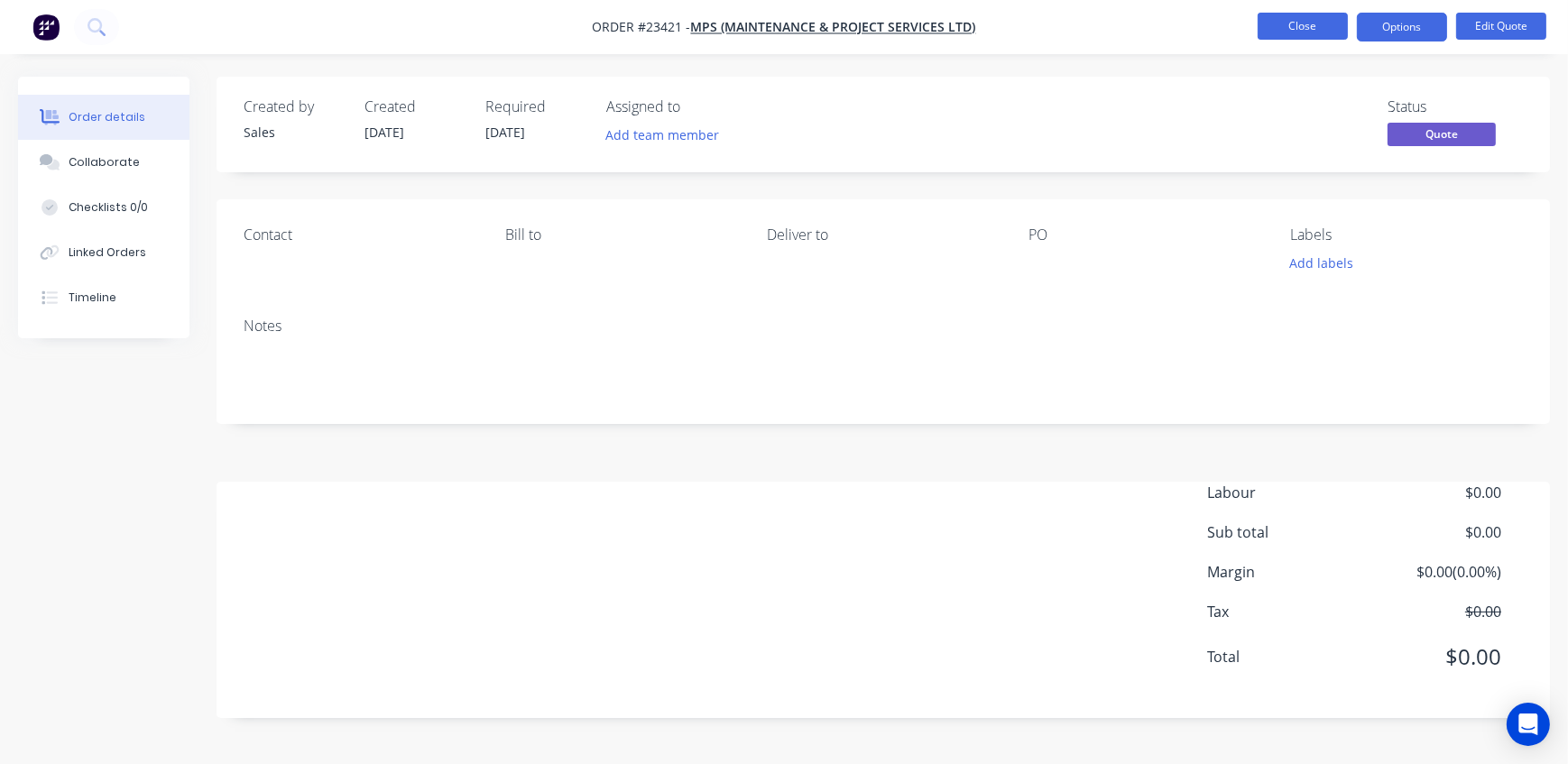
click at [1309, 24] on button "Close" at bounding box center [1303, 26] width 91 height 27
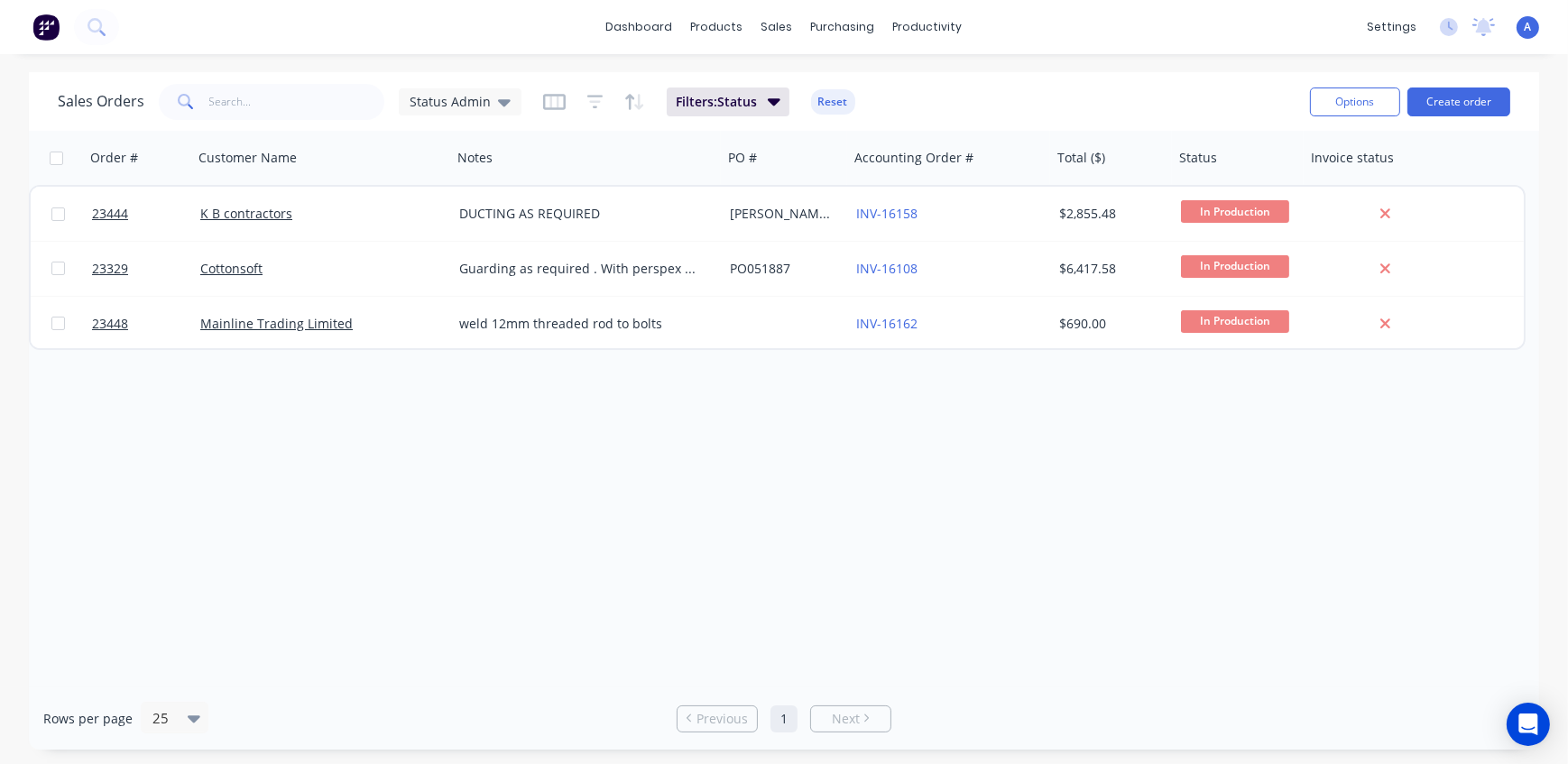
click at [1140, 44] on div "dashboard products sales purchasing productivity dashboard products Product Cat…" at bounding box center [784, 27] width 1568 height 54
